Goal: Task Accomplishment & Management: Use online tool/utility

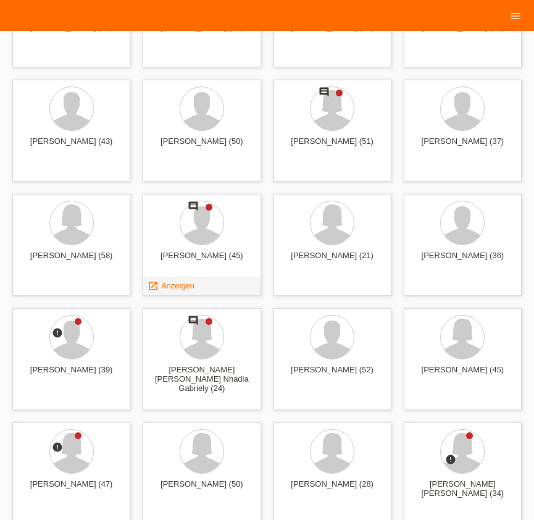
scroll to position [1408, 0]
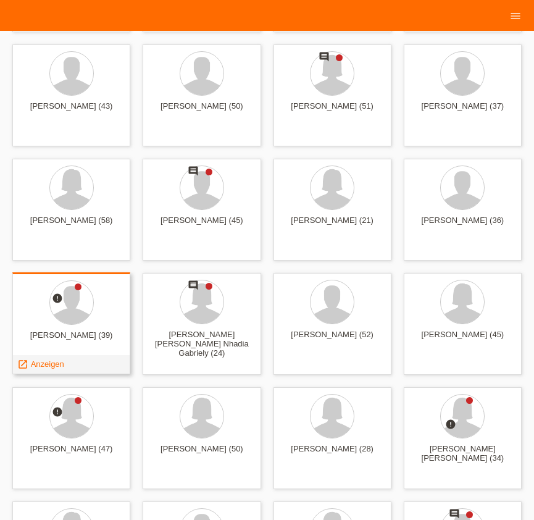
click at [53, 364] on span "Anzeigen" at bounding box center [47, 363] width 33 height 9
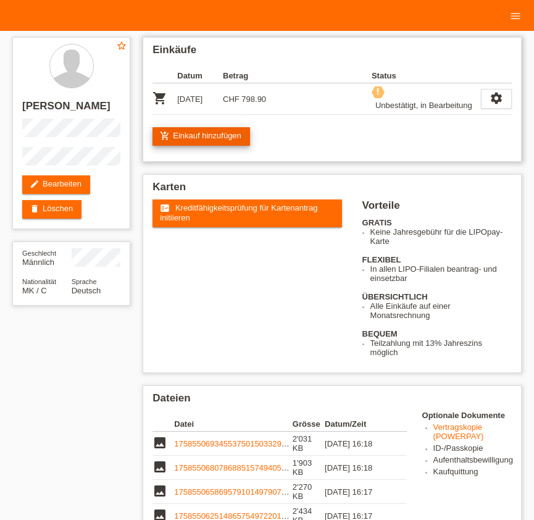
click at [224, 129] on link "add_shopping_cart Einkauf hinzufügen" at bounding box center [202, 136] width 98 height 19
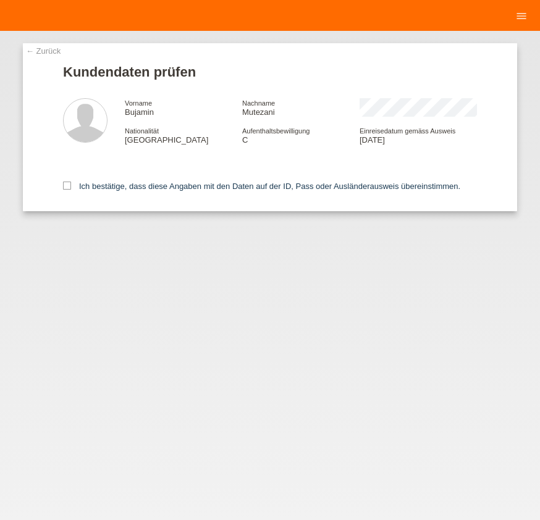
click at [38, 50] on link "← Zurück" at bounding box center [43, 50] width 35 height 9
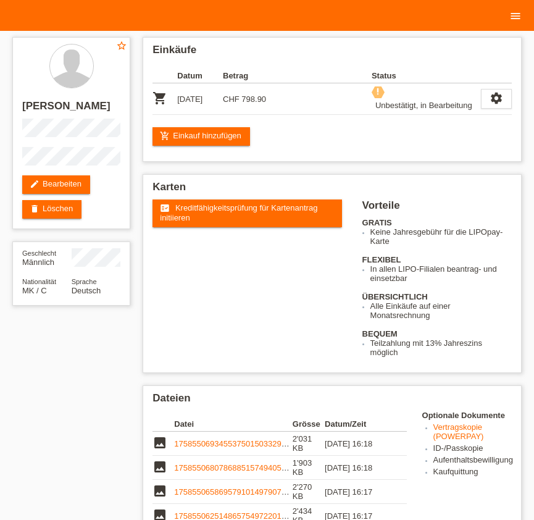
click at [508, 15] on link "menu" at bounding box center [515, 15] width 25 height 7
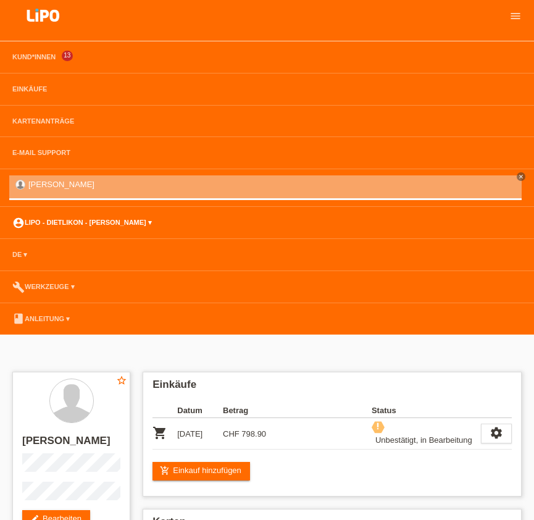
click at [111, 223] on link "account_circle LIPO - Dietlikon - Carmine Vaccaro ▾" at bounding box center [82, 222] width 152 height 7
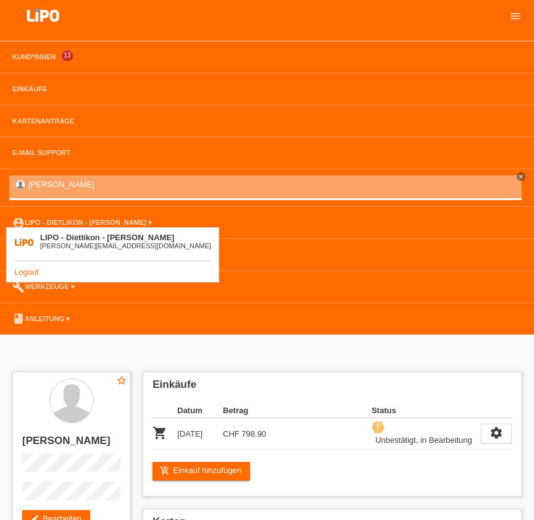
click at [33, 273] on link "Logout" at bounding box center [26, 271] width 25 height 9
